Goal: Task Accomplishment & Management: Manage account settings

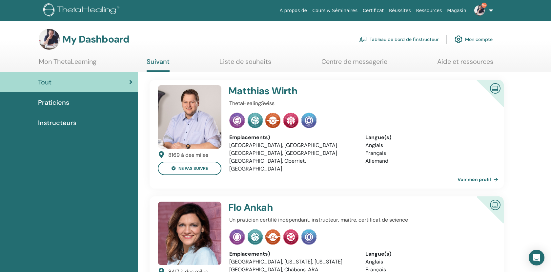
click at [377, 40] on link "Tableau de bord de l'instructeur" at bounding box center [398, 39] width 79 height 14
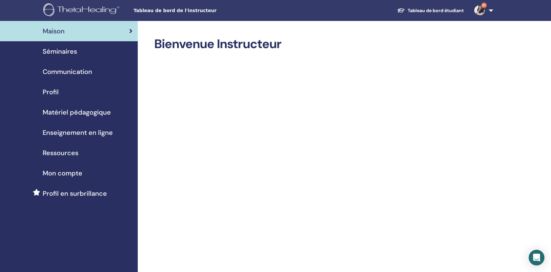
click at [57, 52] on span "Séminaires" at bounding box center [60, 52] width 34 height 10
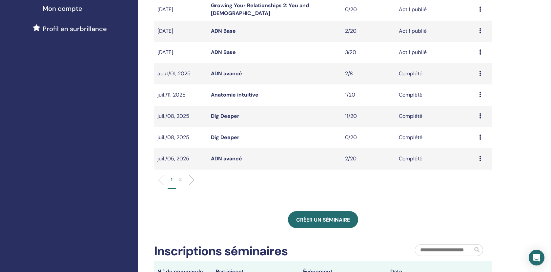
scroll to position [165, 0]
click at [229, 116] on link "Dig Deeper" at bounding box center [225, 116] width 29 height 7
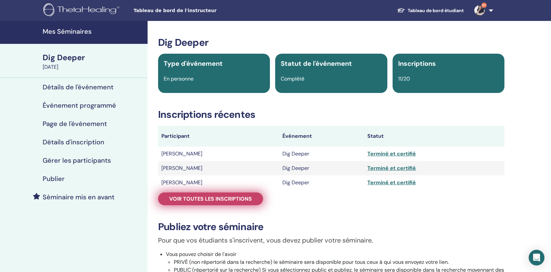
click at [198, 197] on span "Voir toutes les inscriptions" at bounding box center [210, 199] width 83 height 7
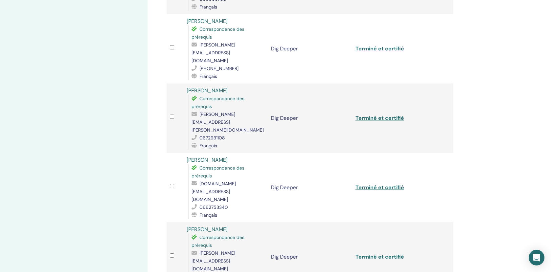
scroll to position [222, 0]
